Goal: Navigation & Orientation: Find specific page/section

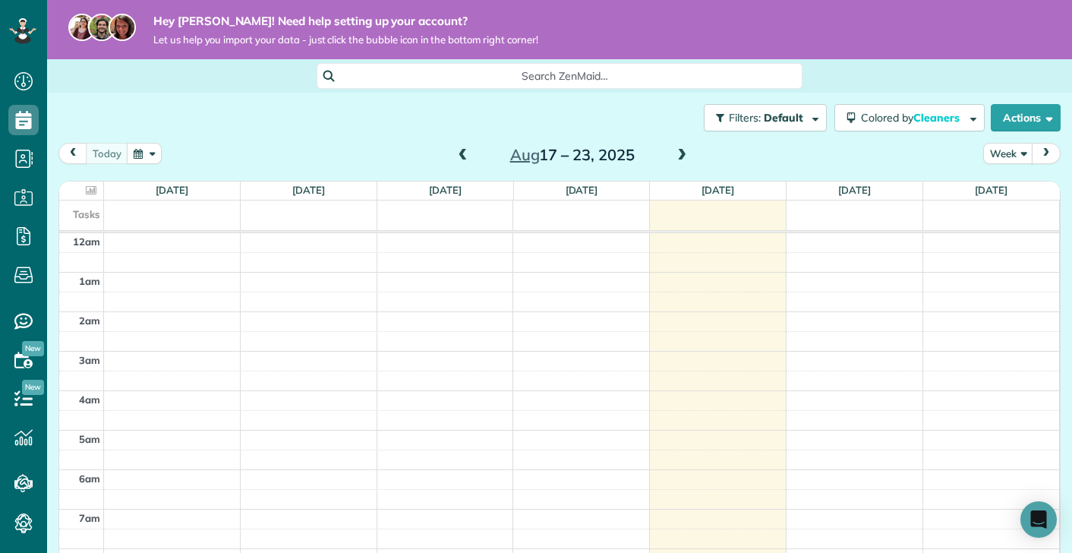
scroll to position [277, 0]
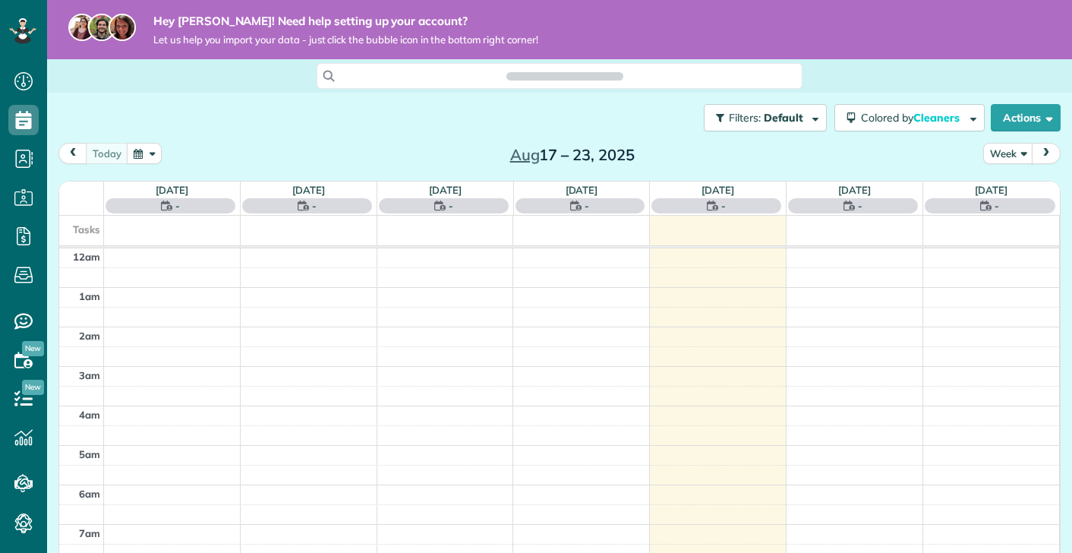
scroll to position [277, 0]
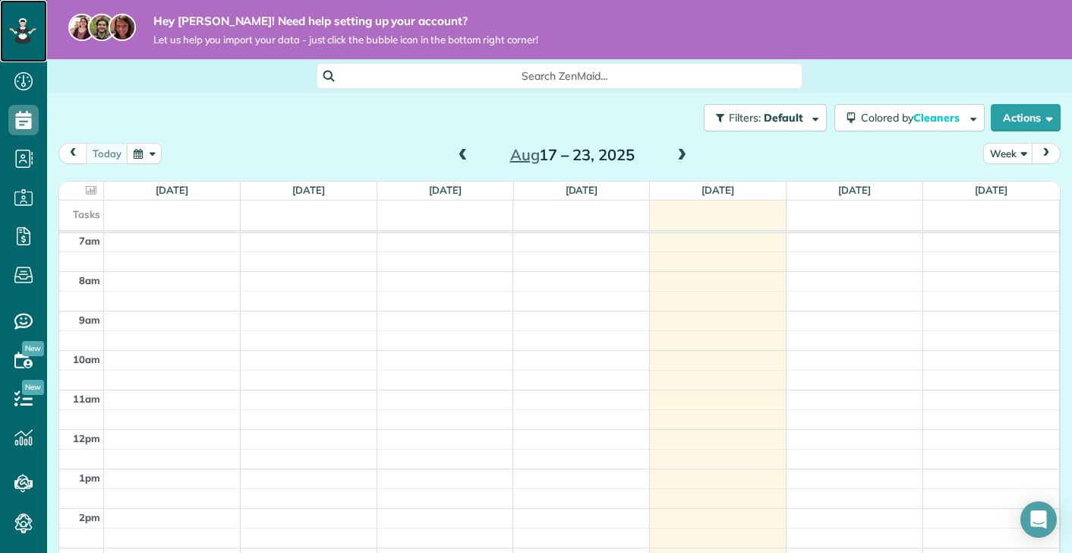
click at [23, 24] on icon at bounding box center [22, 23] width 5 height 6
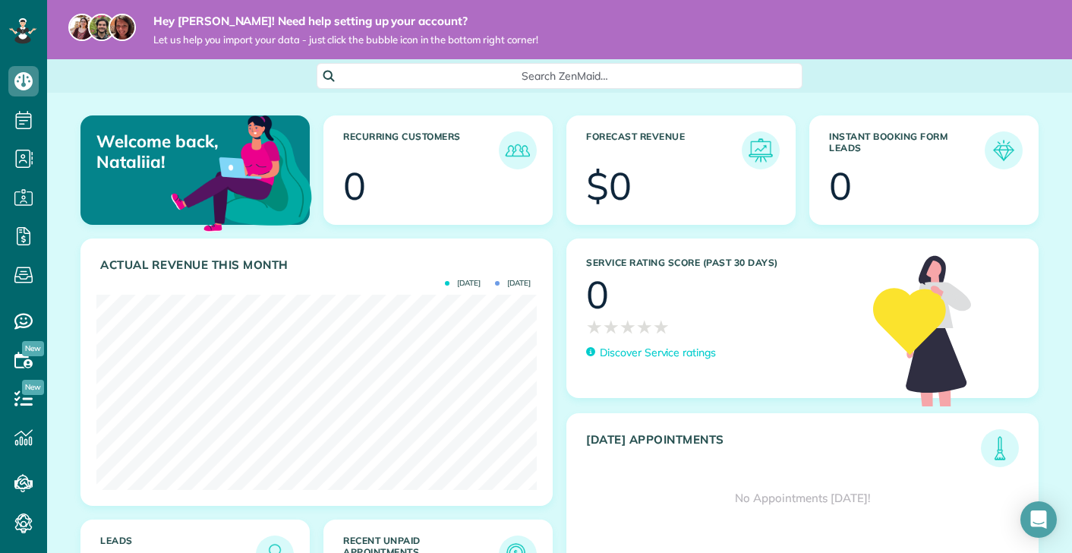
scroll to position [123, 0]
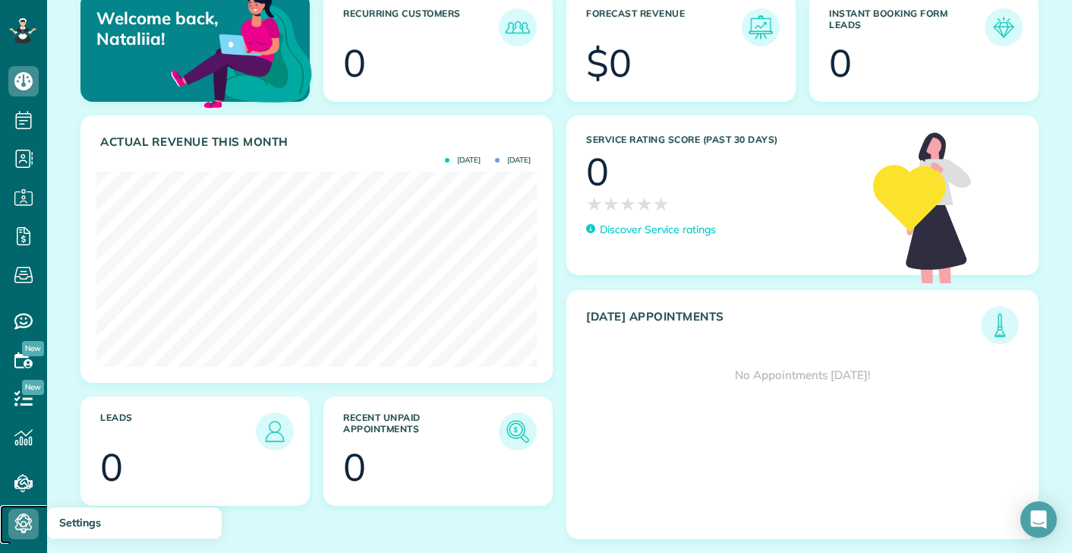
click at [20, 511] on icon at bounding box center [23, 524] width 30 height 30
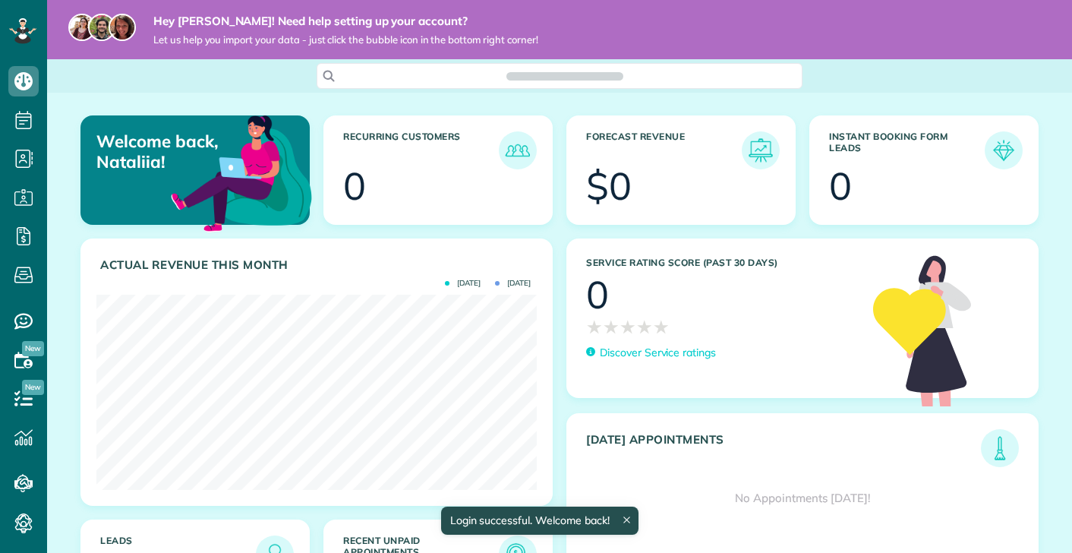
scroll to position [195, 440]
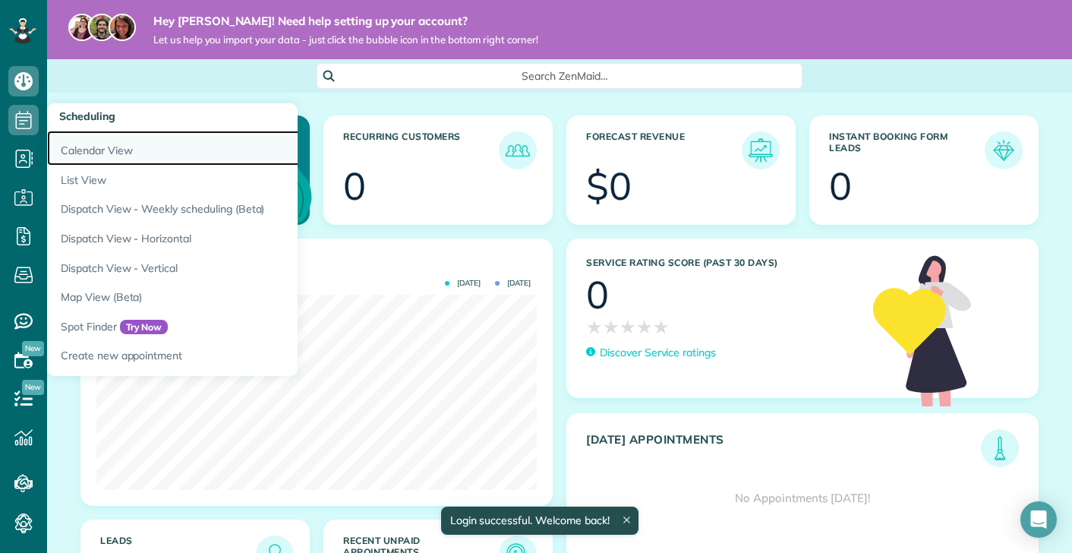
click at [85, 158] on link "Calendar View" at bounding box center [237, 148] width 380 height 35
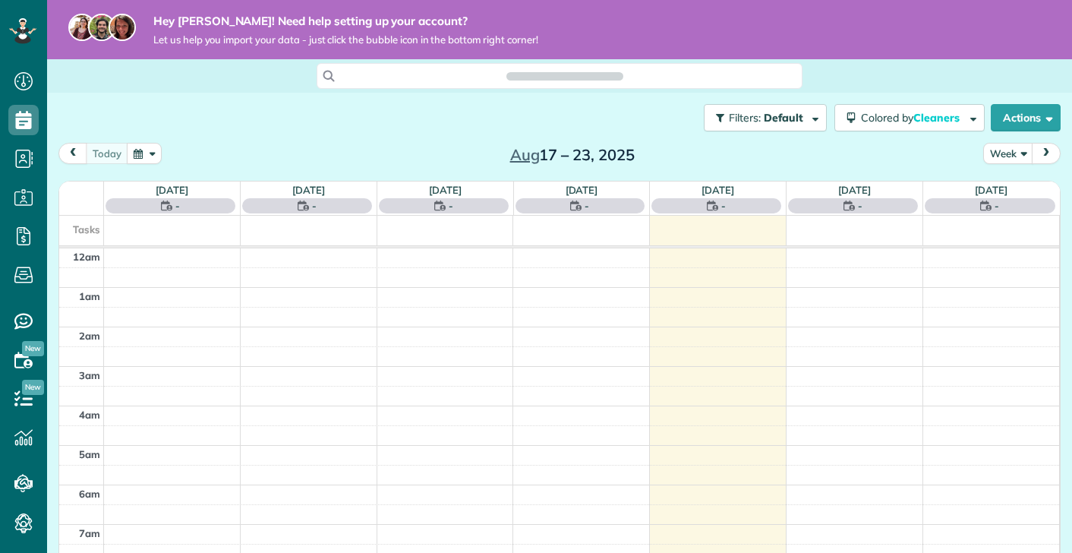
scroll to position [277, 0]
